Goal: Task Accomplishment & Management: Use online tool/utility

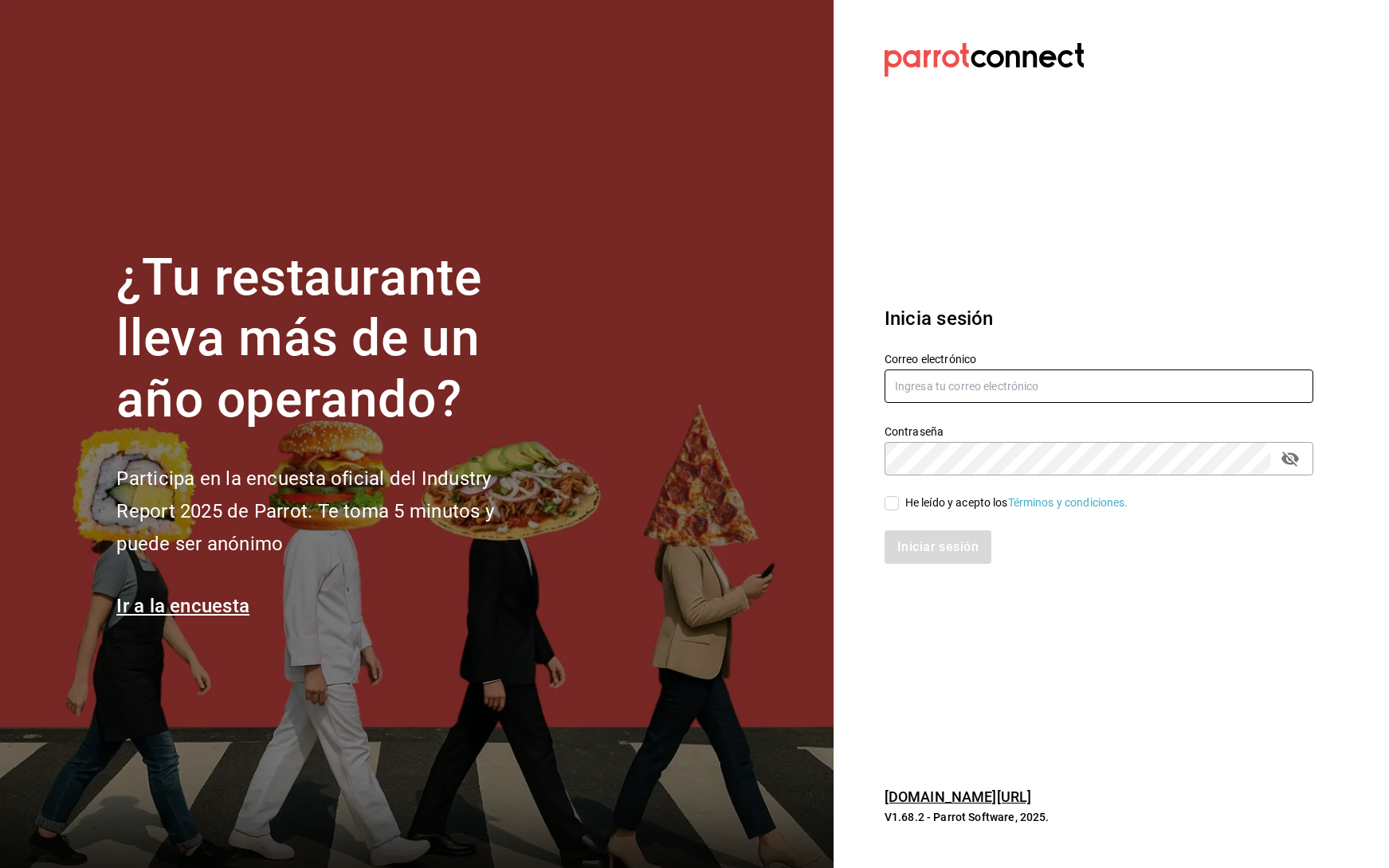
click at [1055, 392] on input "text" at bounding box center [1098, 386] width 429 height 33
type input "emmanuel.huerta@grupocosteno.com"
drag, startPoint x: 887, startPoint y: 493, endPoint x: 935, endPoint y: 552, distance: 76.1
click at [887, 494] on div "He leído y acepto los Términos y condiciones." at bounding box center [1088, 494] width 448 height 36
click at [894, 506] on input "He leído y acepto los Términos y condiciones." at bounding box center [891, 503] width 14 height 14
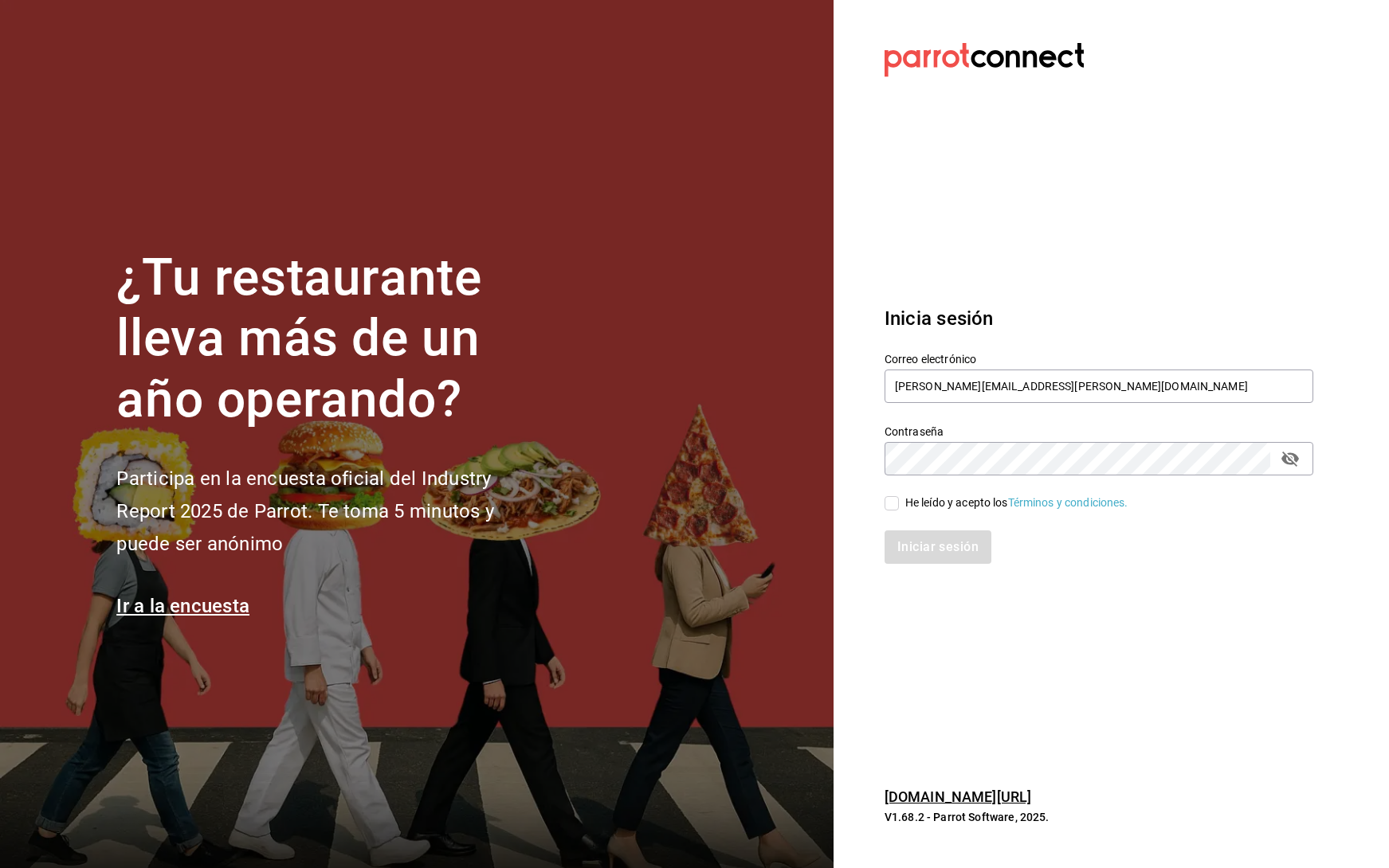
checkbox input "true"
click at [919, 547] on button "Iniciar sesión" at bounding box center [938, 547] width 109 height 33
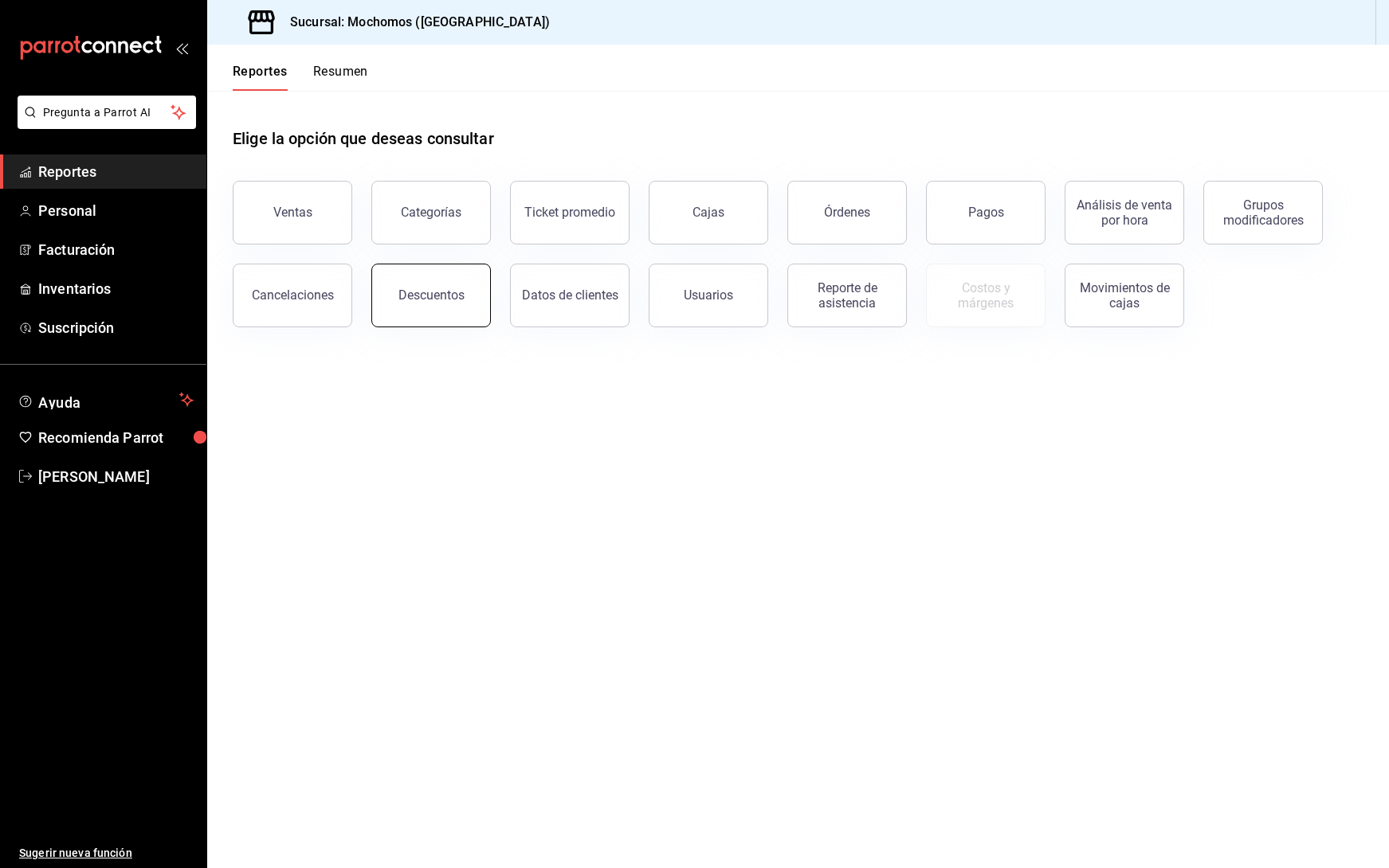
click at [417, 290] on div "Descuentos" at bounding box center [431, 295] width 66 height 15
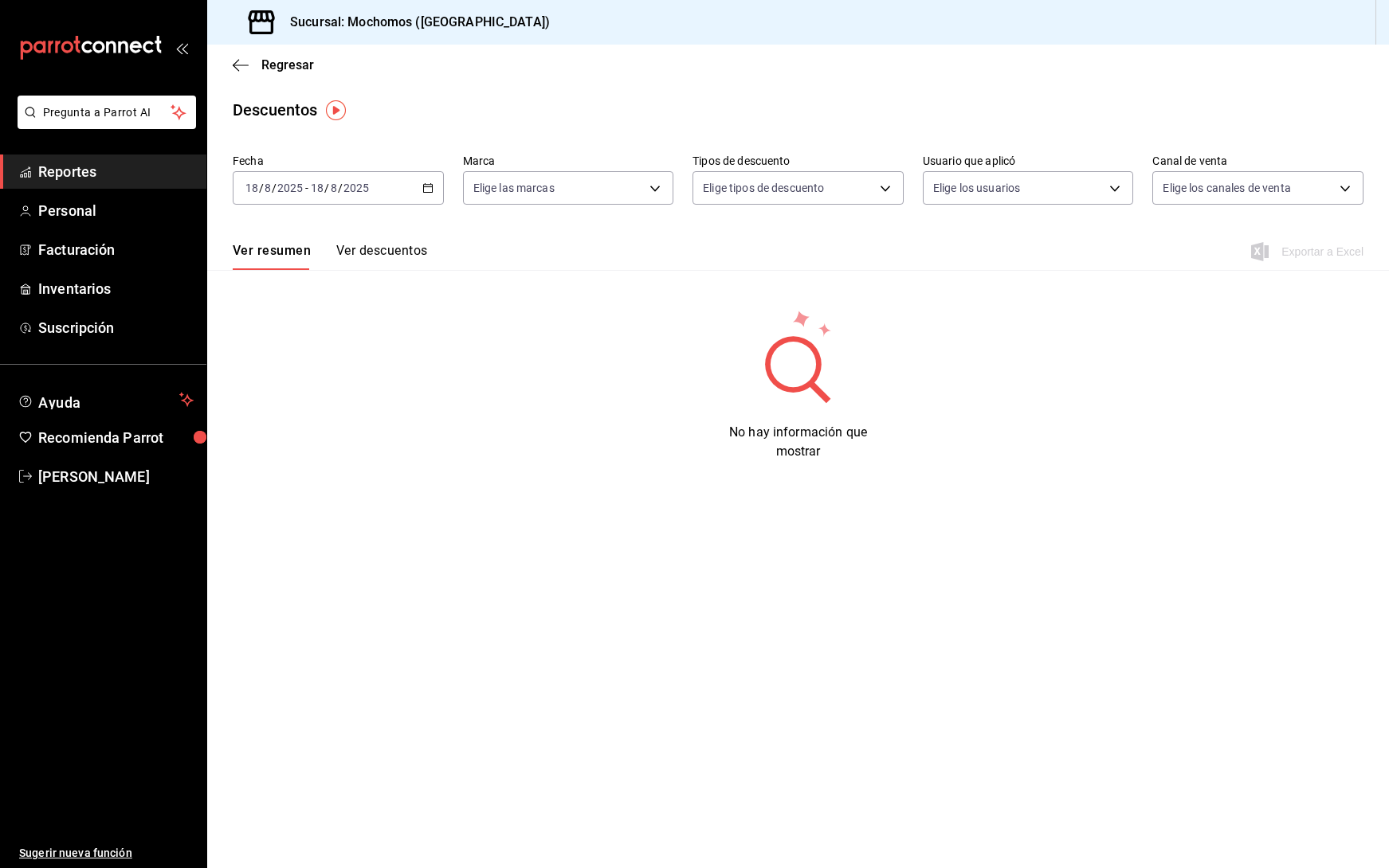
click at [438, 179] on div "[DATE] [DATE] - [DATE] [DATE]" at bounding box center [338, 188] width 211 height 33
click at [327, 421] on span "Rango de fechas" at bounding box center [308, 414] width 123 height 17
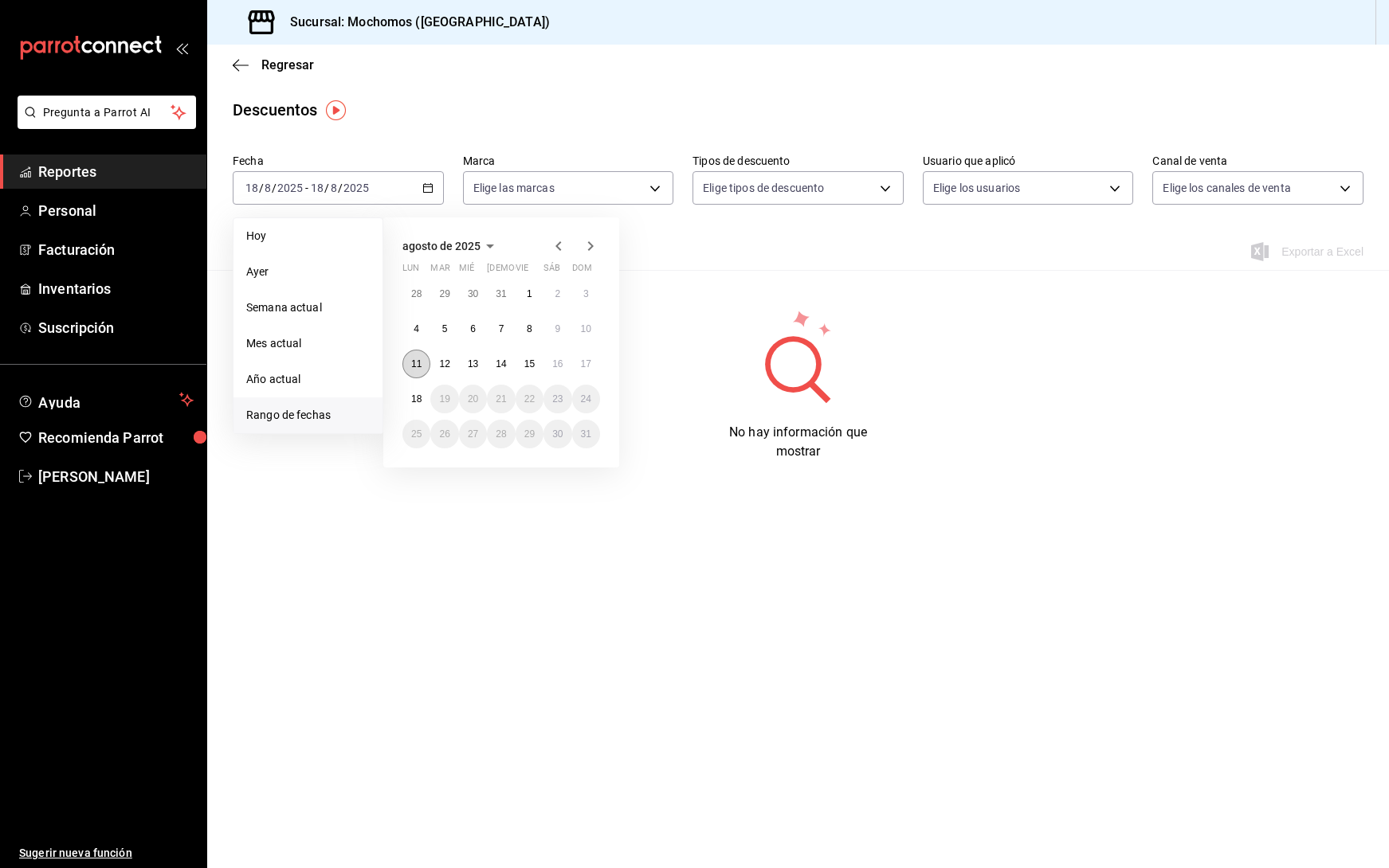
click at [406, 361] on button "11" at bounding box center [416, 363] width 28 height 29
click at [585, 363] on abbr "17" at bounding box center [586, 363] width 10 height 11
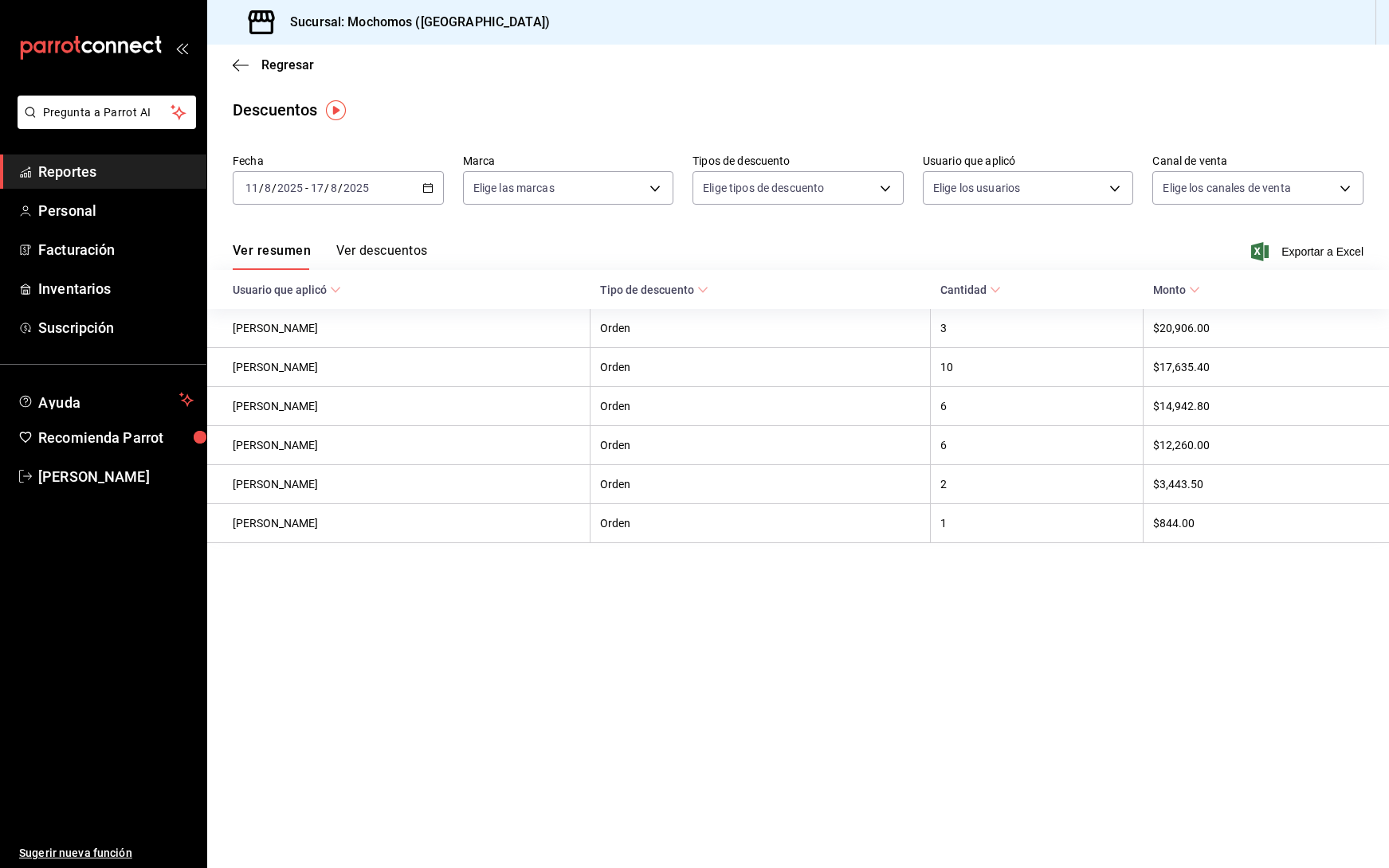
click at [433, 186] on div "[DATE] [DATE] - [DATE] [DATE]" at bounding box center [338, 188] width 211 height 33
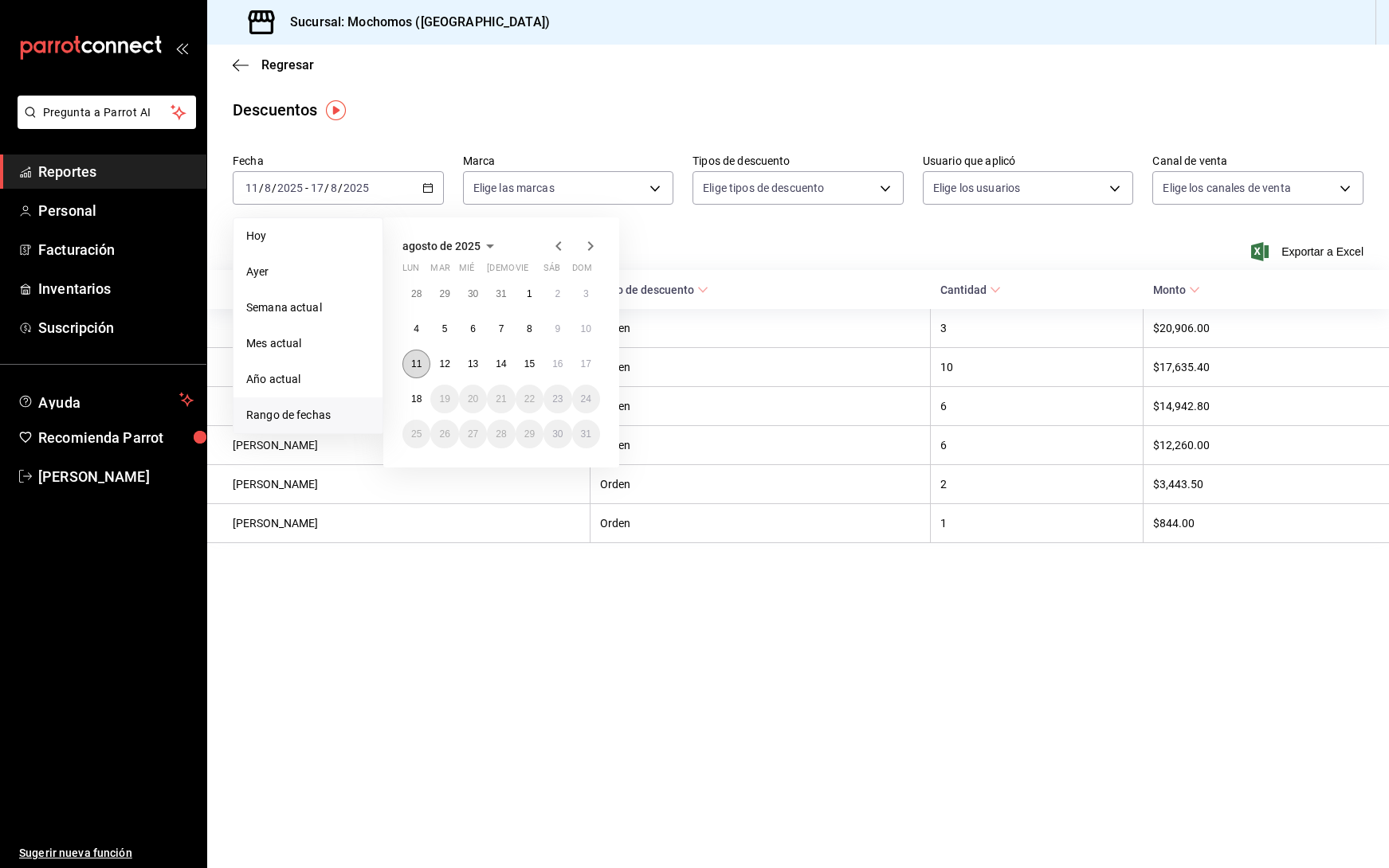
click at [415, 367] on abbr "11" at bounding box center [416, 363] width 10 height 11
click at [419, 396] on abbr "18" at bounding box center [416, 399] width 10 height 11
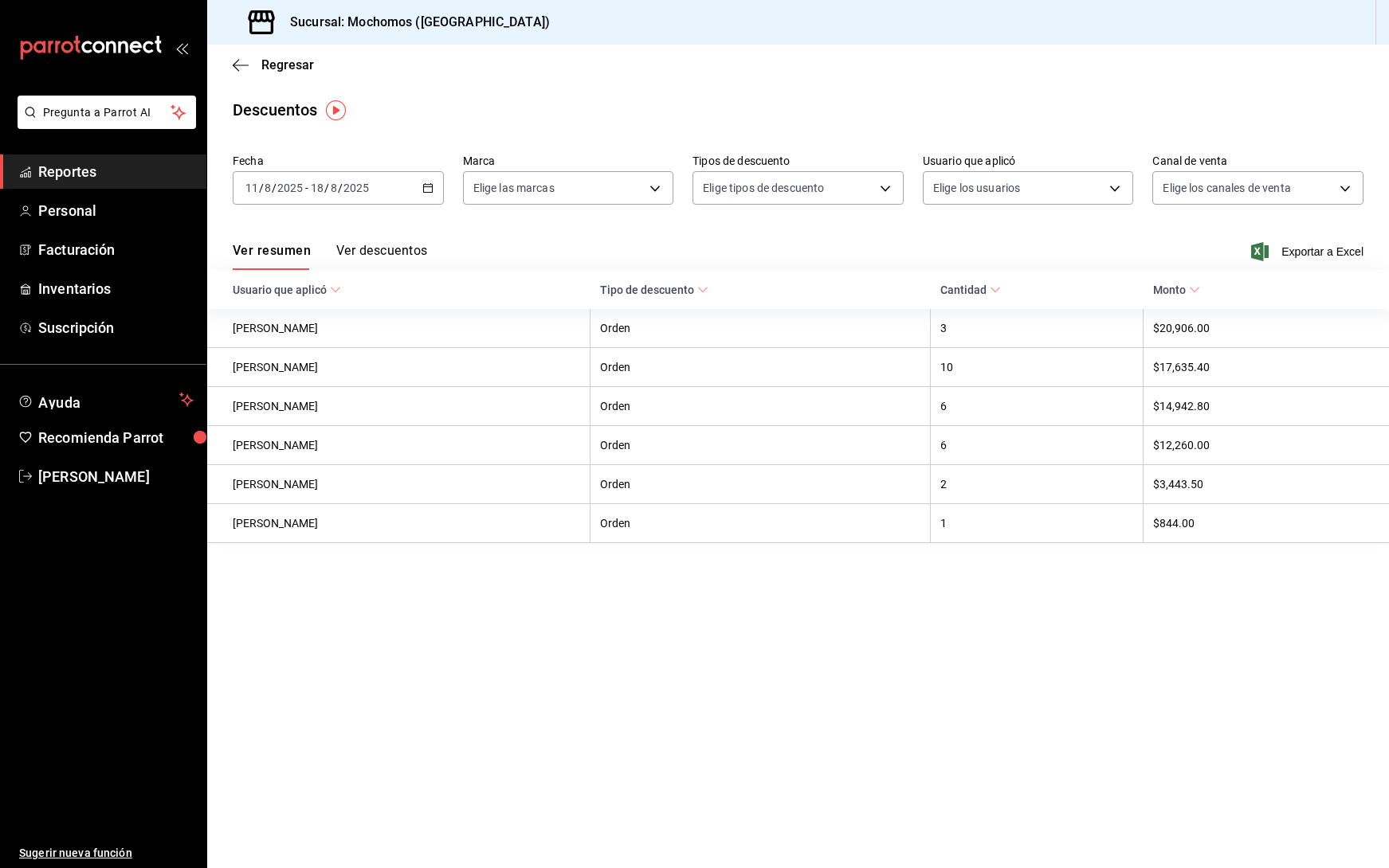
click at [483, 635] on main "Regresar Descuentos Fecha [DATE] [DATE] - [DATE] [DATE] Marca Elige las marcas …" at bounding box center [797, 456] width 1181 height 824
click at [1344, 256] on span "Exportar a Excel" at bounding box center [1309, 252] width 110 height 19
